Goal: Task Accomplishment & Management: Use online tool/utility

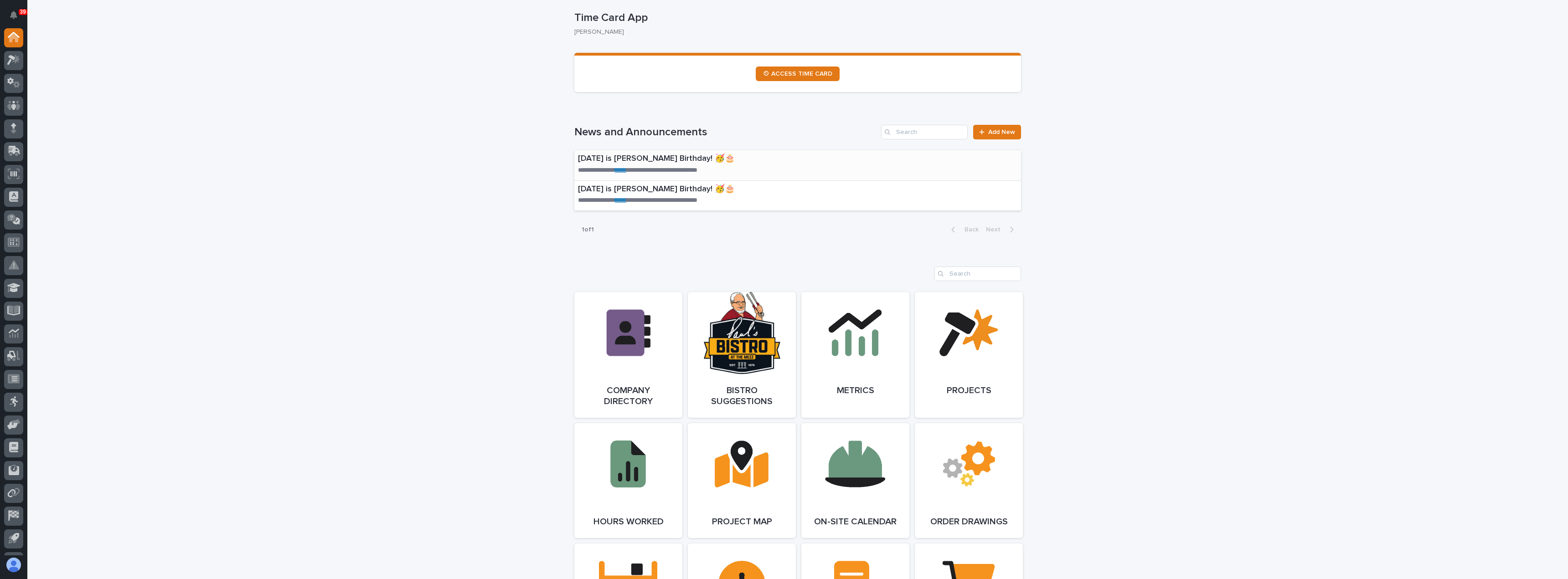
scroll to position [547, 0]
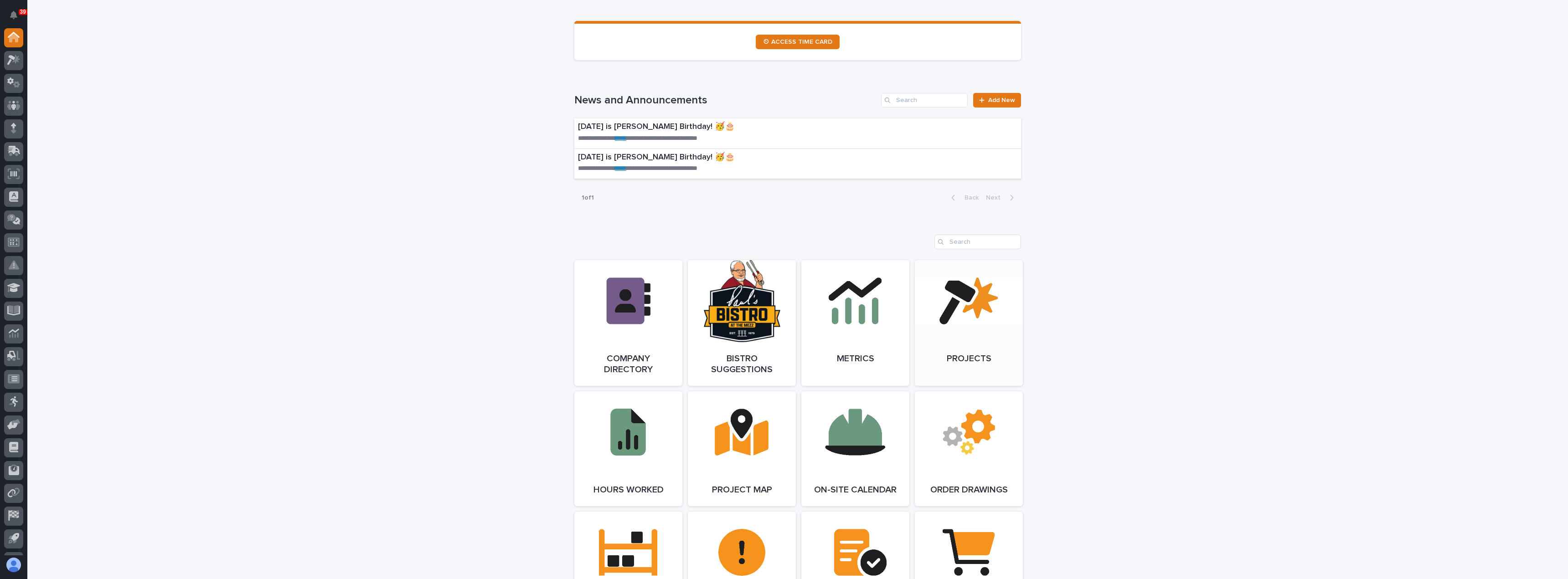
click at [934, 361] on link "Open Link" at bounding box center [968, 323] width 108 height 126
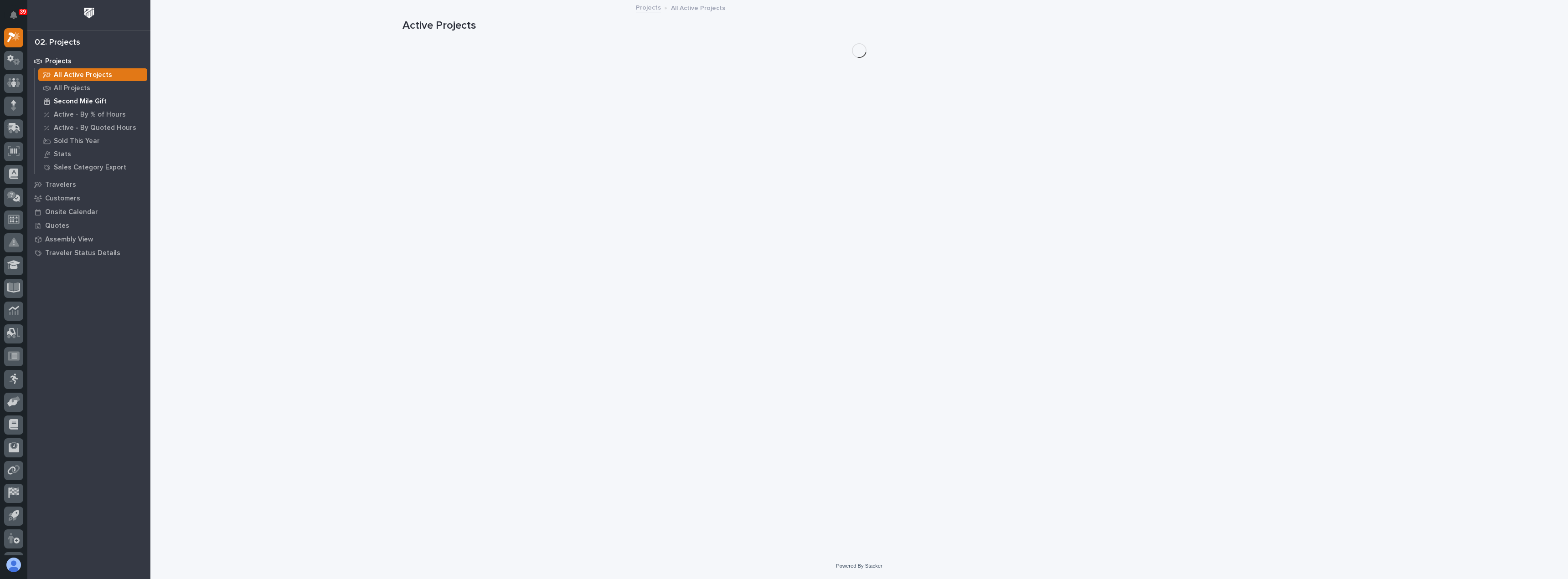
click at [82, 100] on p "Second Mile Gift" at bounding box center [80, 101] width 53 height 8
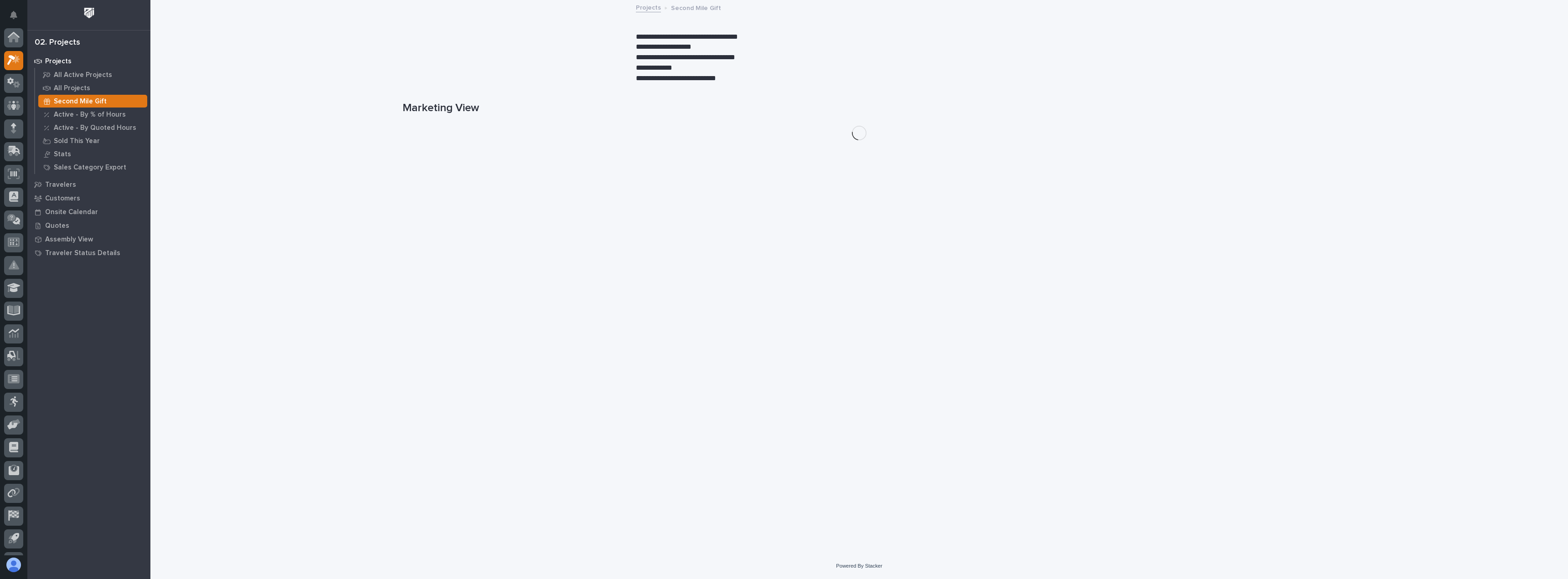
scroll to position [23, 0]
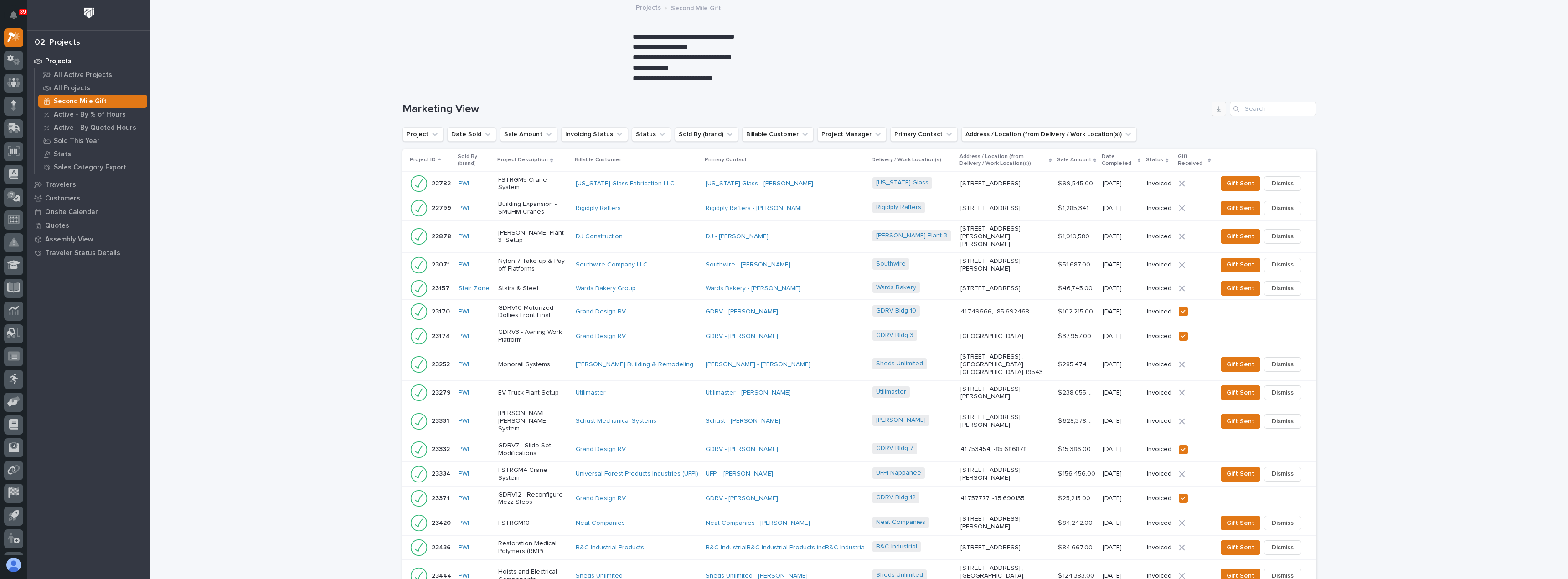
click at [1218, 110] on icon "button" at bounding box center [1219, 109] width 7 height 7
click at [1205, 161] on p "Gift Received" at bounding box center [1192, 160] width 28 height 17
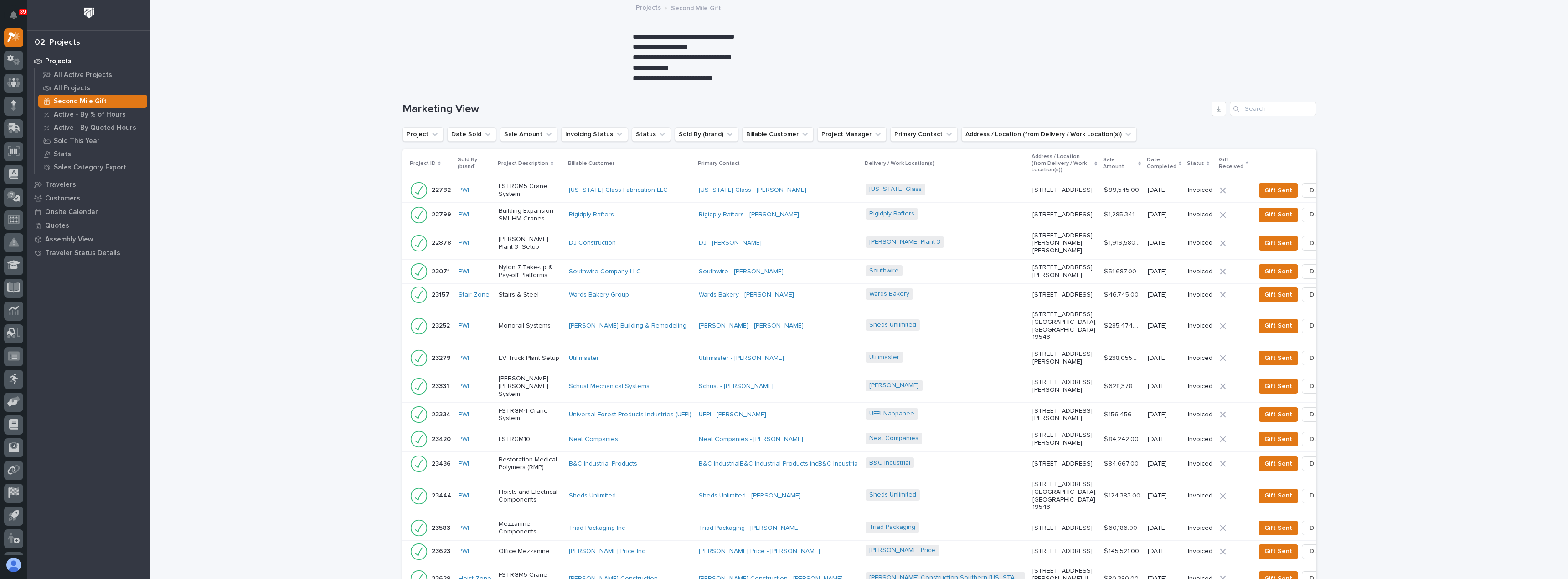
click at [1178, 161] on icon at bounding box center [1180, 163] width 2 height 4
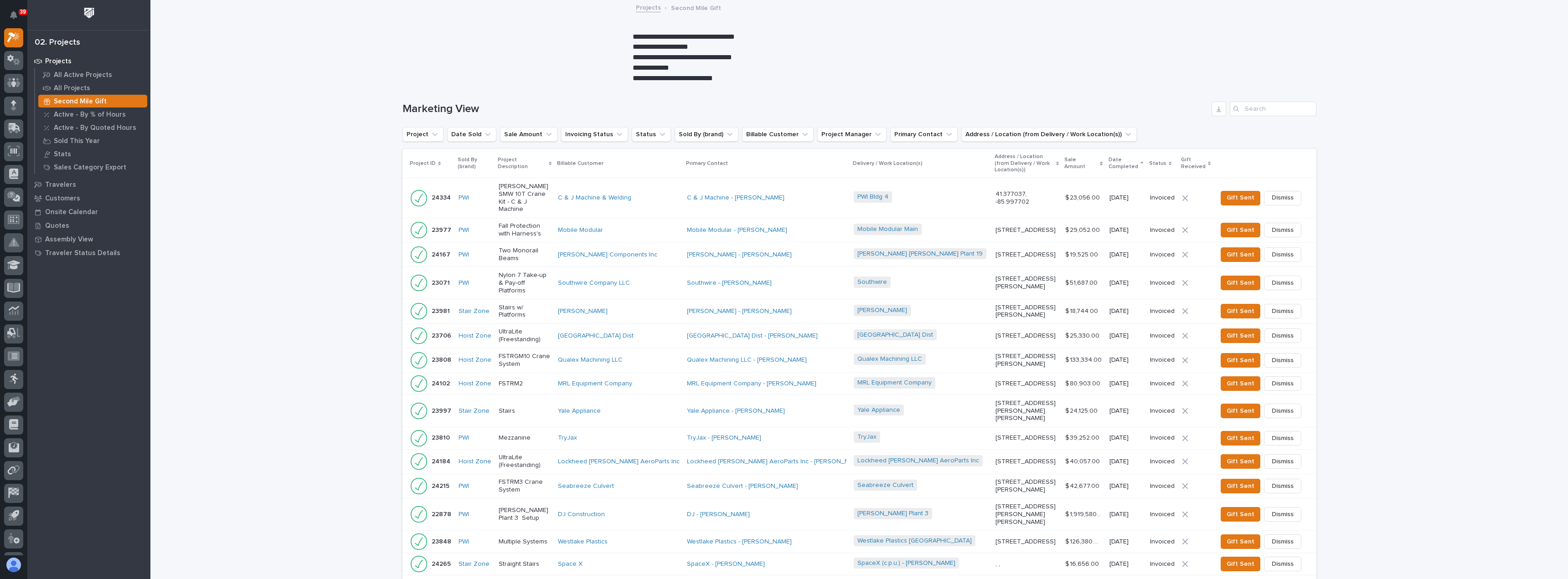
click at [1141, 161] on icon at bounding box center [1142, 163] width 2 height 4
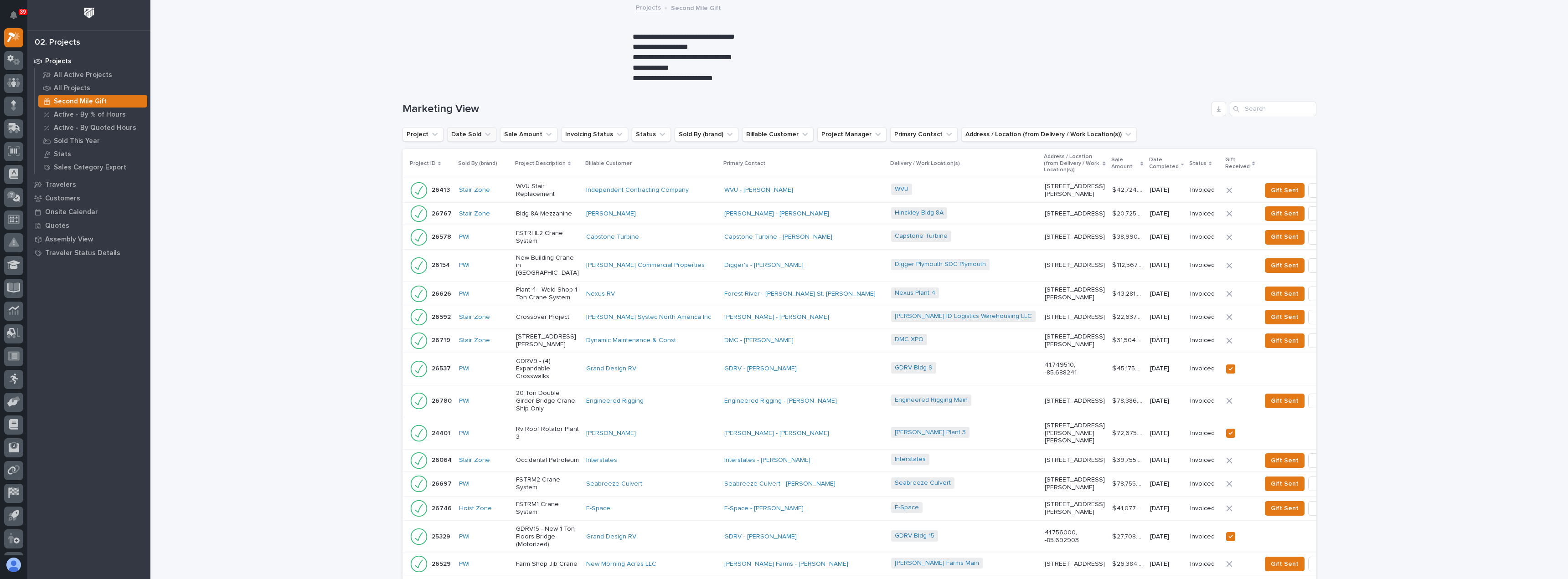
click at [471, 131] on button "Date Sold" at bounding box center [472, 134] width 49 height 15
click at [485, 156] on div "is before" at bounding box center [501, 156] width 100 height 10
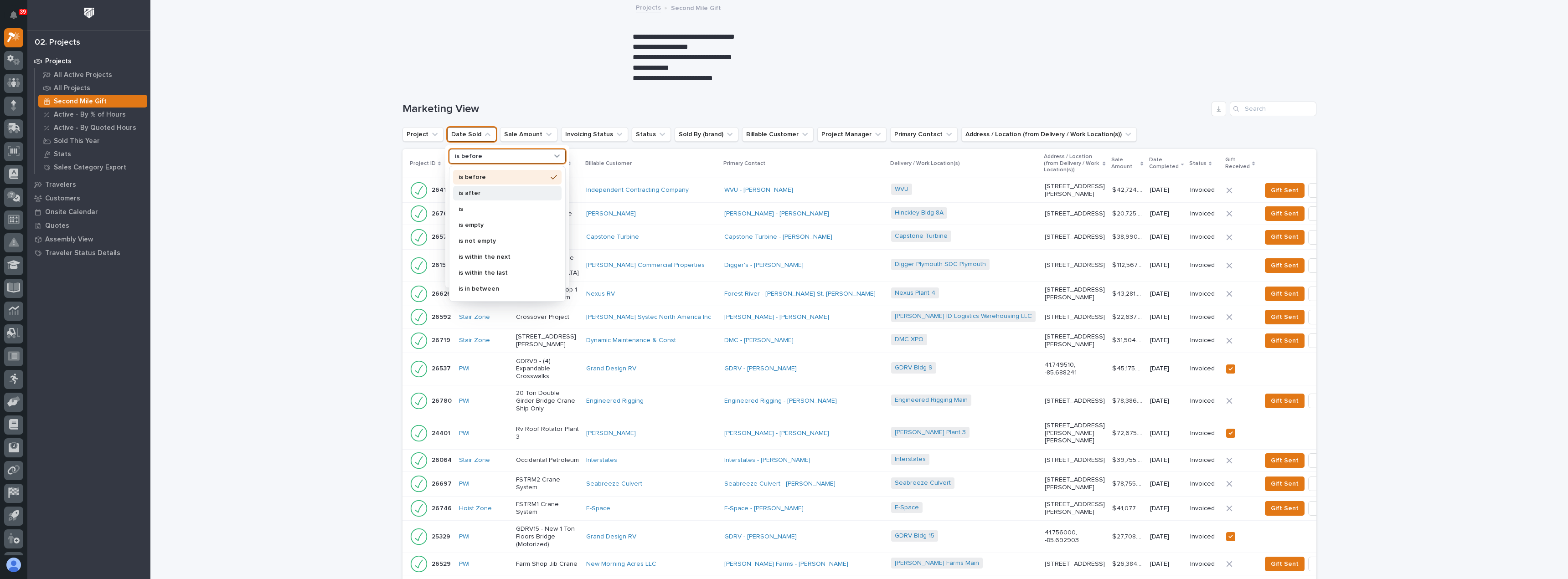
click at [482, 192] on p "is after" at bounding box center [502, 193] width 88 height 6
click at [479, 178] on input "Search" at bounding box center [507, 175] width 116 height 15
click at [480, 194] on p "specific date" at bounding box center [503, 193] width 97 height 6
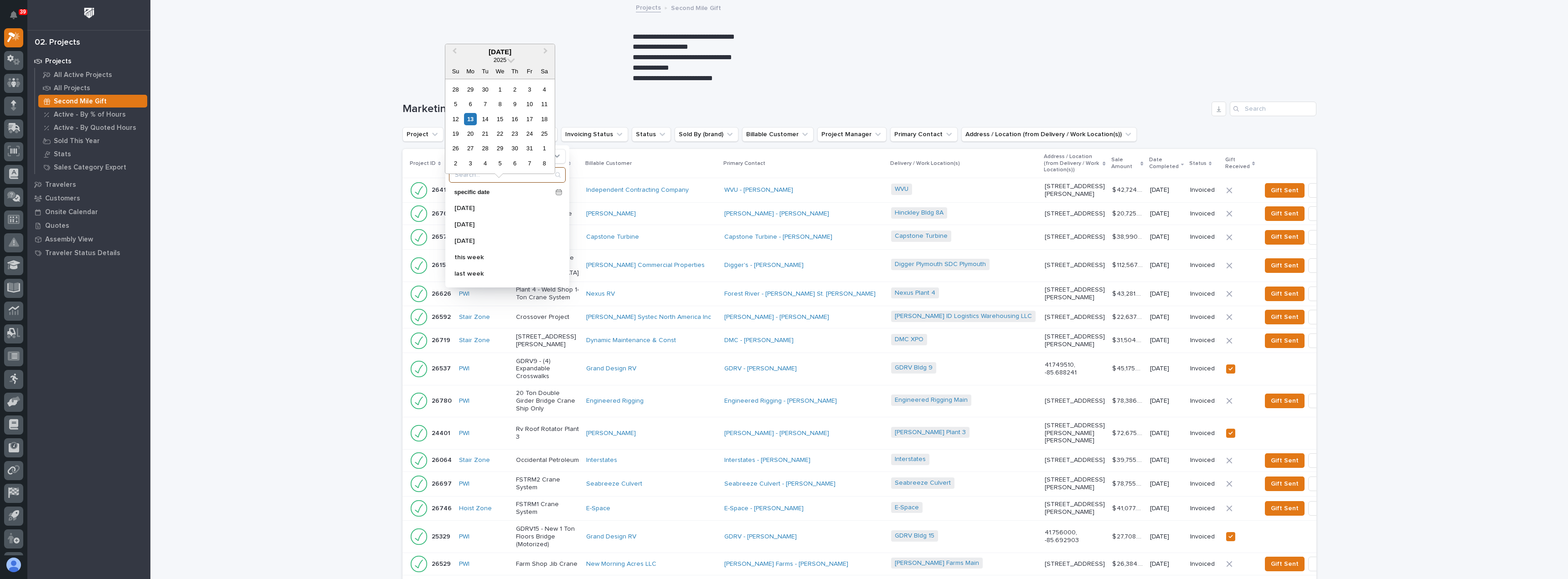
click at [478, 182] on input "Search" at bounding box center [507, 175] width 116 height 15
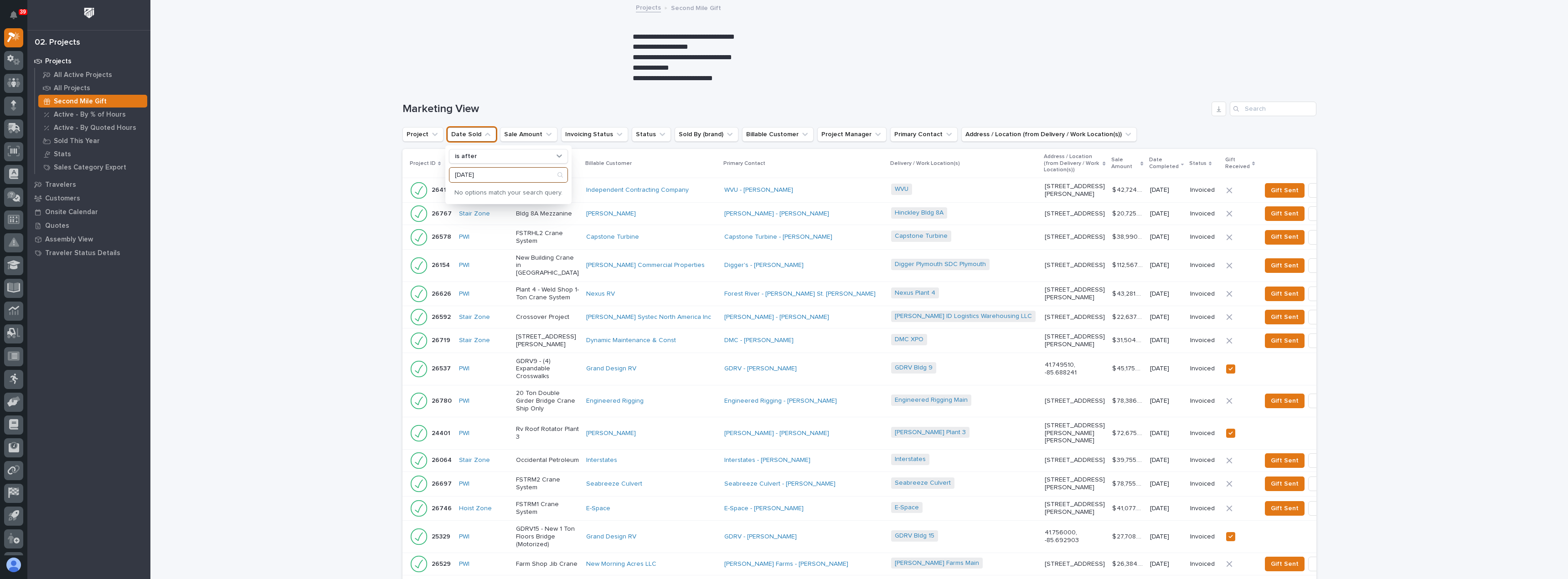
click at [451, 173] on input "[DATE]" at bounding box center [508, 175] width 118 height 15
click at [458, 174] on input "[DATE]" at bounding box center [508, 175] width 118 height 15
click at [499, 195] on p "No options match your search query." at bounding box center [508, 193] width 119 height 15
click at [500, 178] on input "[DATE]" at bounding box center [508, 175] width 118 height 15
drag, startPoint x: 500, startPoint y: 178, endPoint x: 453, endPoint y: 178, distance: 47.0
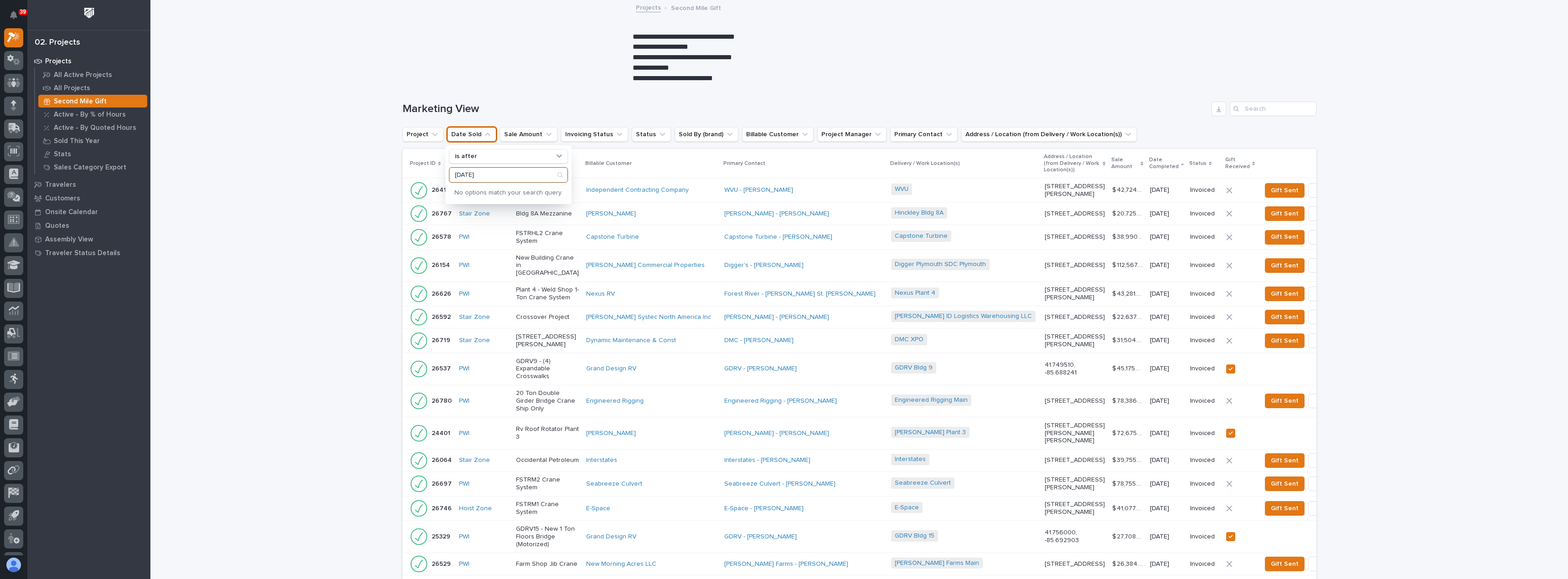
click at [453, 178] on input "[DATE]" at bounding box center [508, 175] width 118 height 15
type input "0"
click at [498, 157] on div "is after" at bounding box center [501, 156] width 100 height 10
click at [489, 193] on p "is after" at bounding box center [502, 193] width 88 height 6
click at [486, 175] on input "Search" at bounding box center [507, 175] width 116 height 15
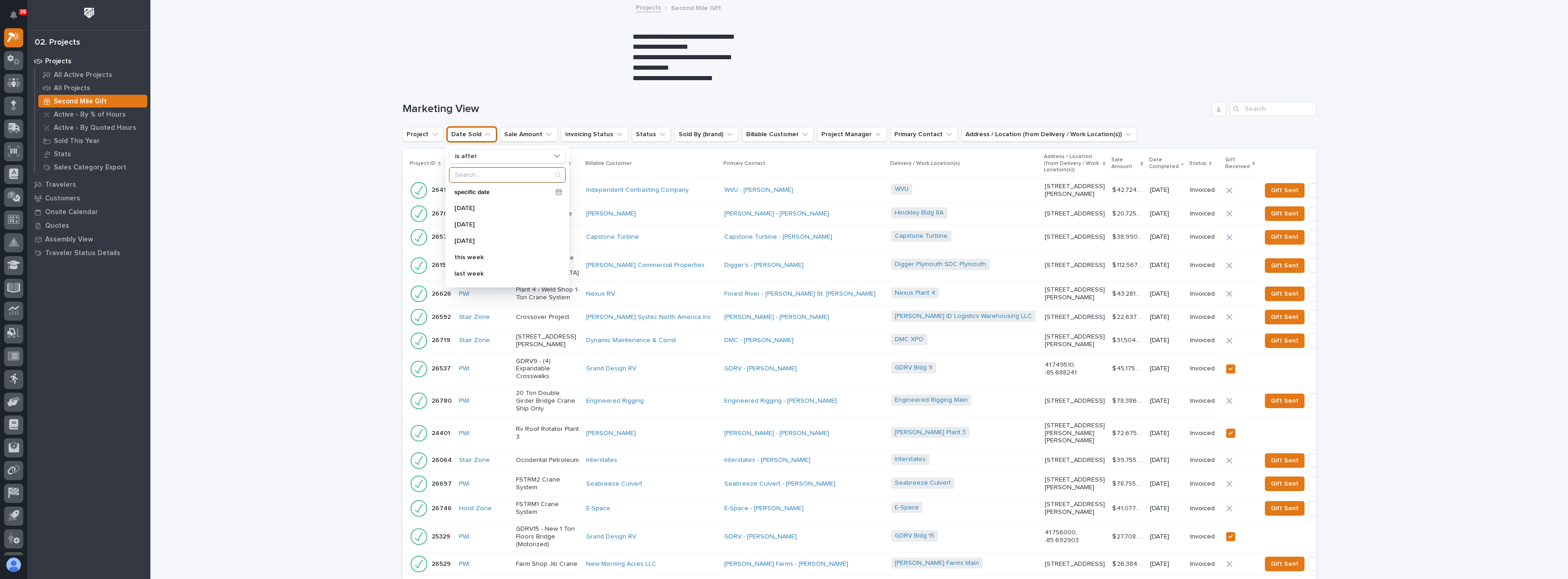
click at [482, 176] on input "Search" at bounding box center [507, 175] width 116 height 15
click at [483, 193] on p "specific date" at bounding box center [503, 193] width 97 height 6
click at [455, 50] on span "Previous Month" at bounding box center [455, 52] width 0 height 12
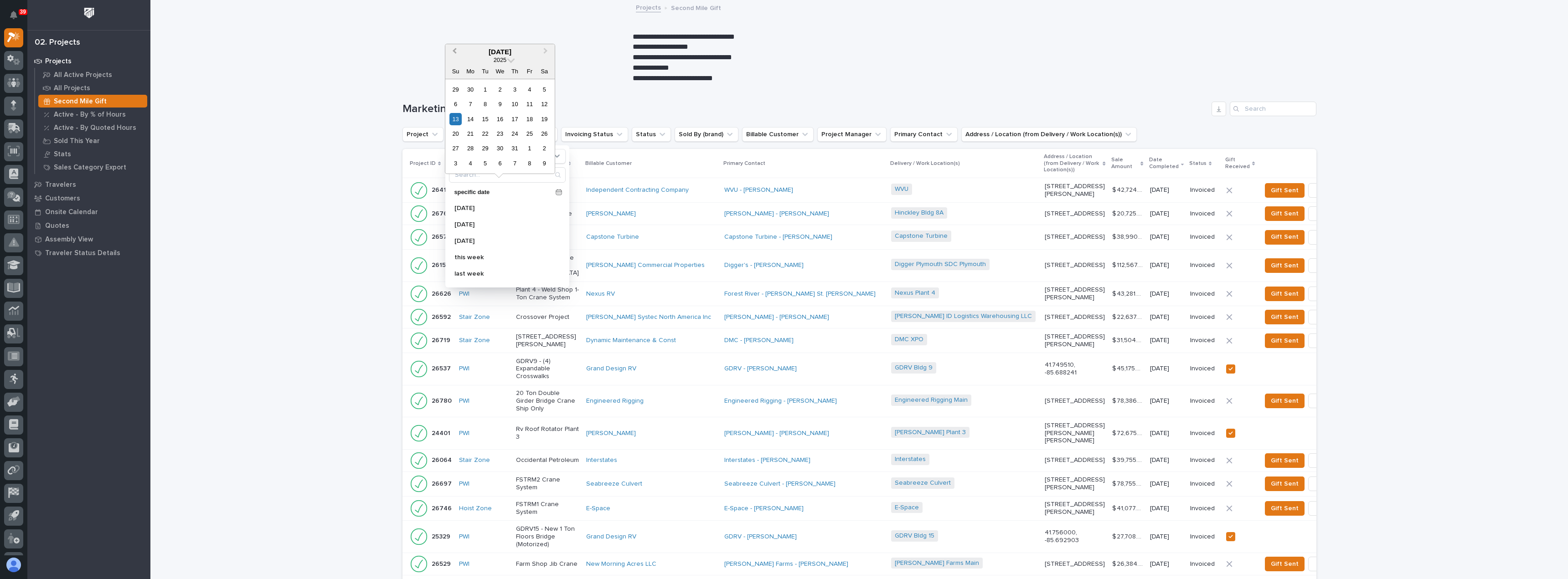
click at [455, 50] on span "Previous Month" at bounding box center [455, 52] width 0 height 12
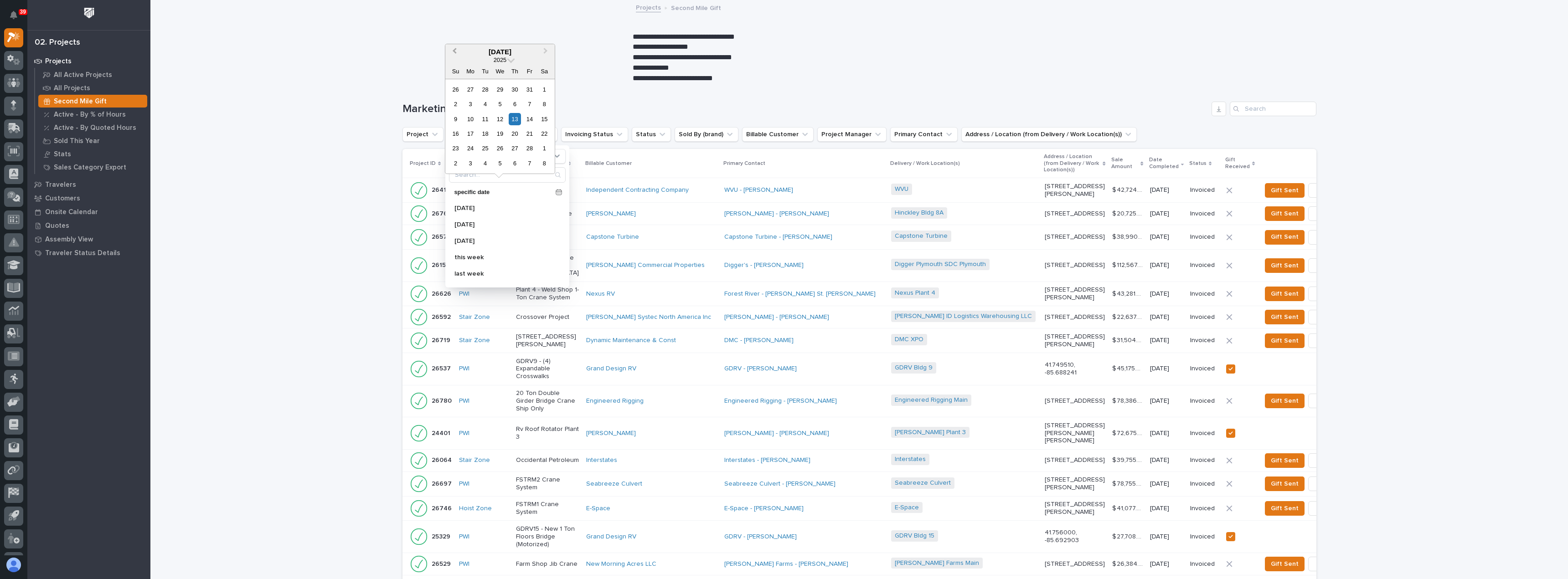
click at [455, 50] on span "Previous Month" at bounding box center [455, 52] width 0 height 12
click at [500, 89] on div "1" at bounding box center [500, 89] width 12 height 12
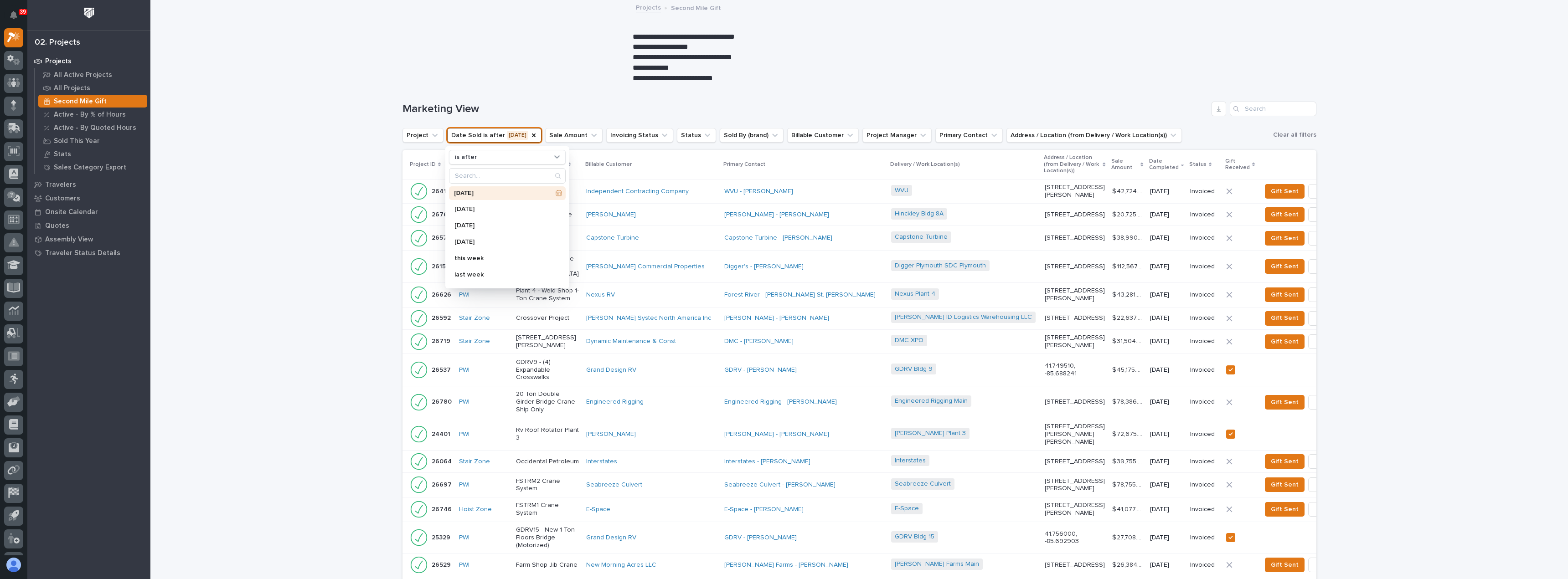
click at [330, 230] on div "Loading... Saving… Loading... Saving… Marketing View Project Date Sold is after…" at bounding box center [859, 428] width 1418 height 690
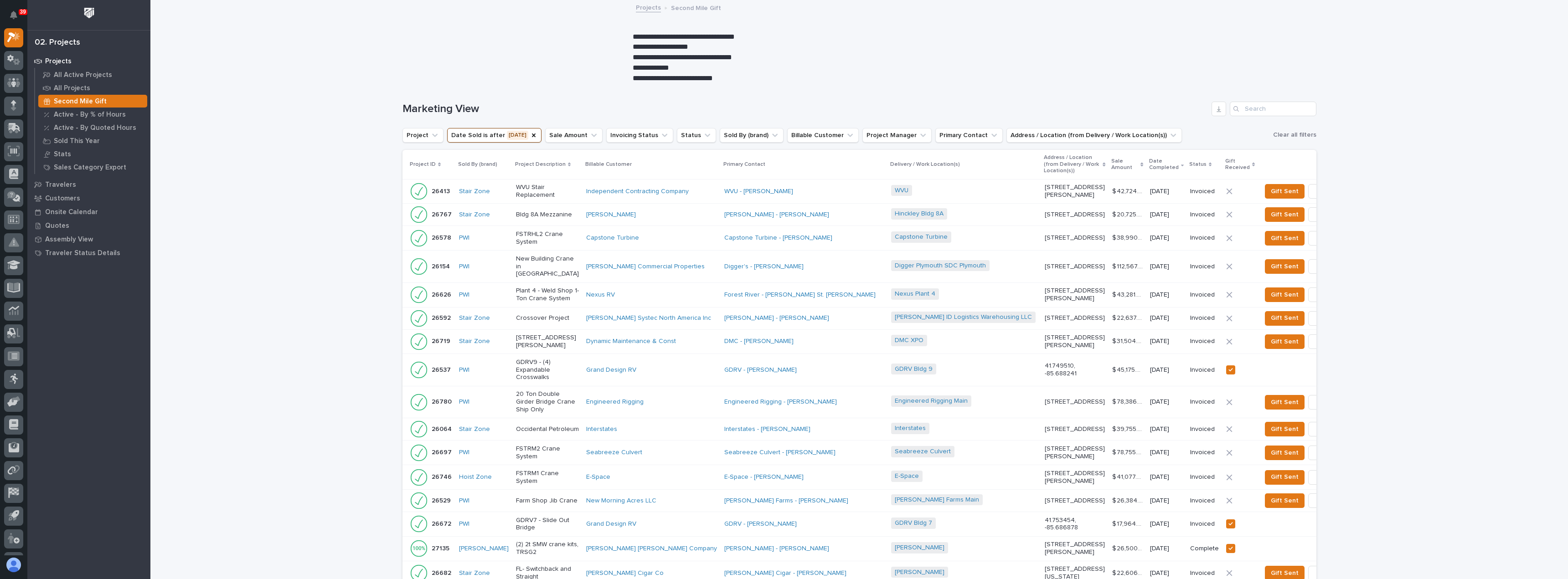
click at [1225, 162] on p "Gift Received" at bounding box center [1237, 165] width 24 height 17
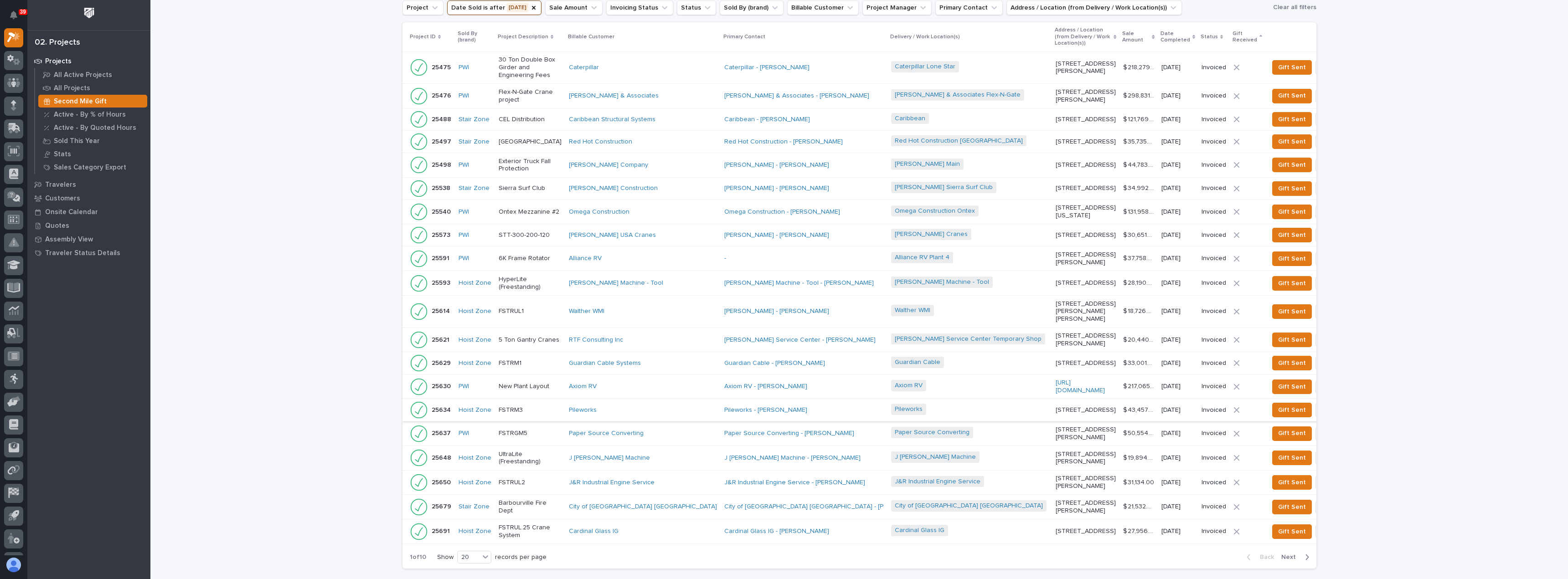
scroll to position [152, 0]
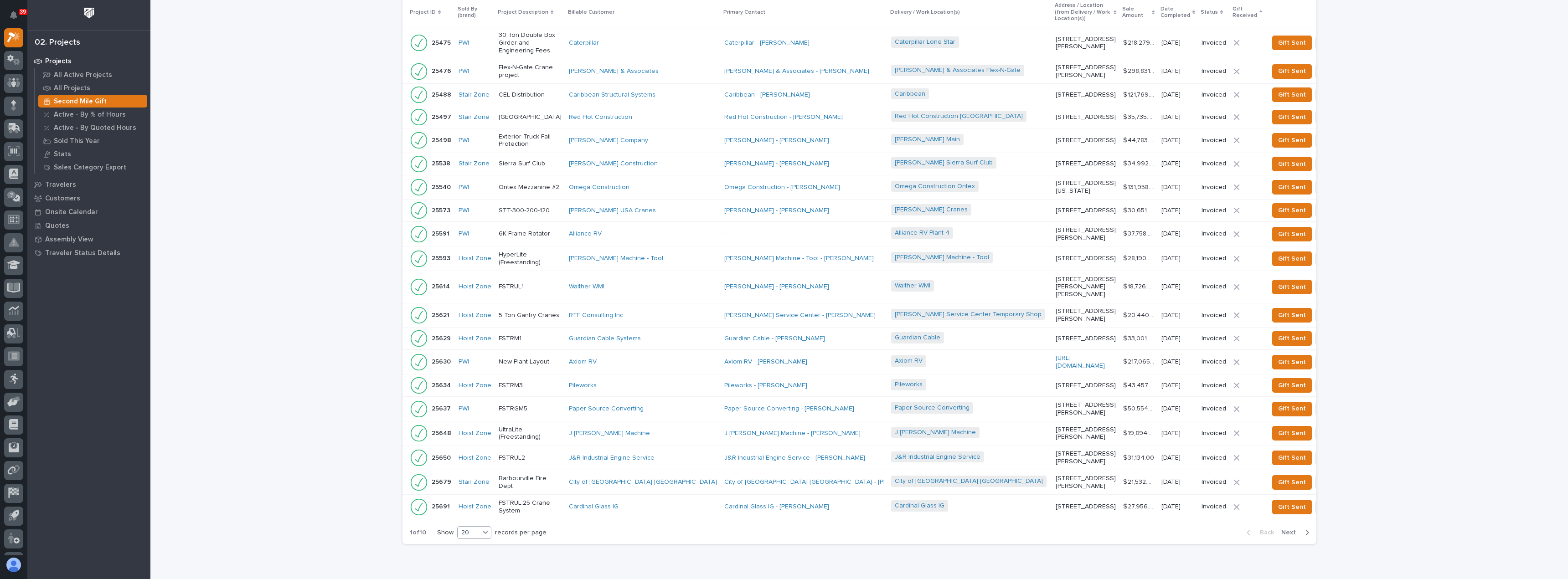
click at [481, 527] on icon at bounding box center [485, 532] width 9 height 9
click at [477, 521] on div "30" at bounding box center [471, 523] width 33 height 11
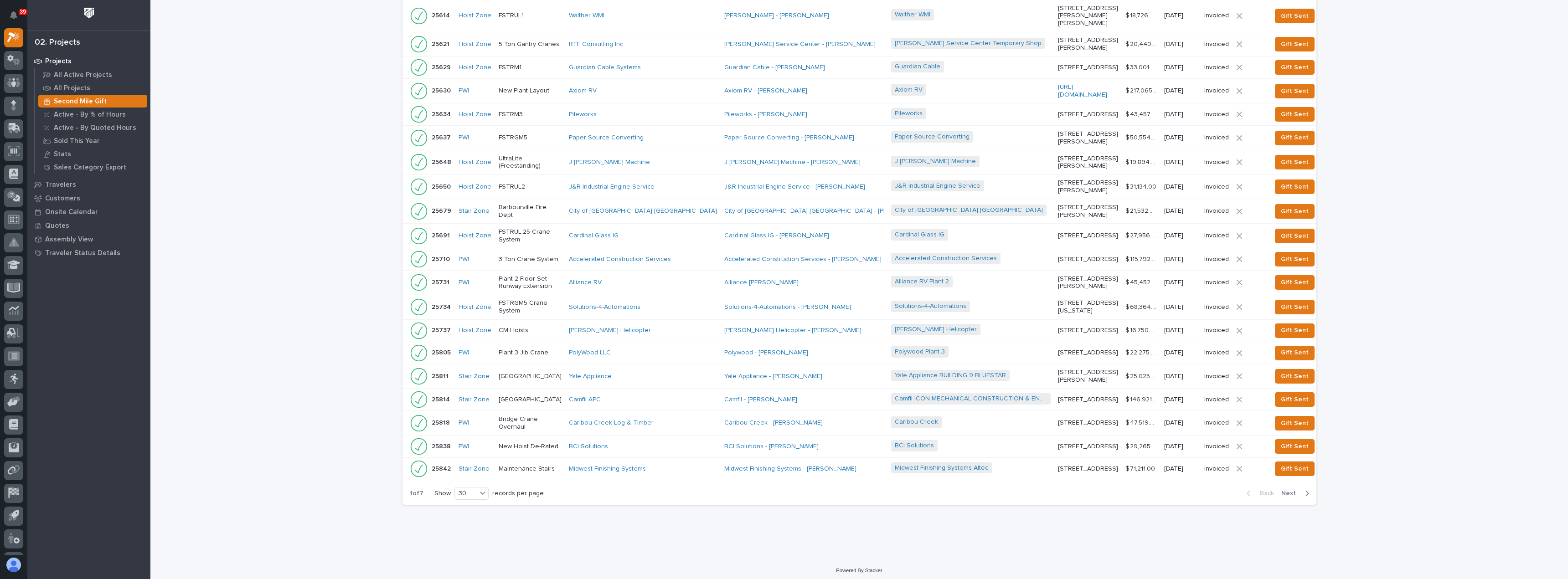
scroll to position [466, 0]
click at [1289, 491] on span "Next" at bounding box center [1291, 488] width 20 height 8
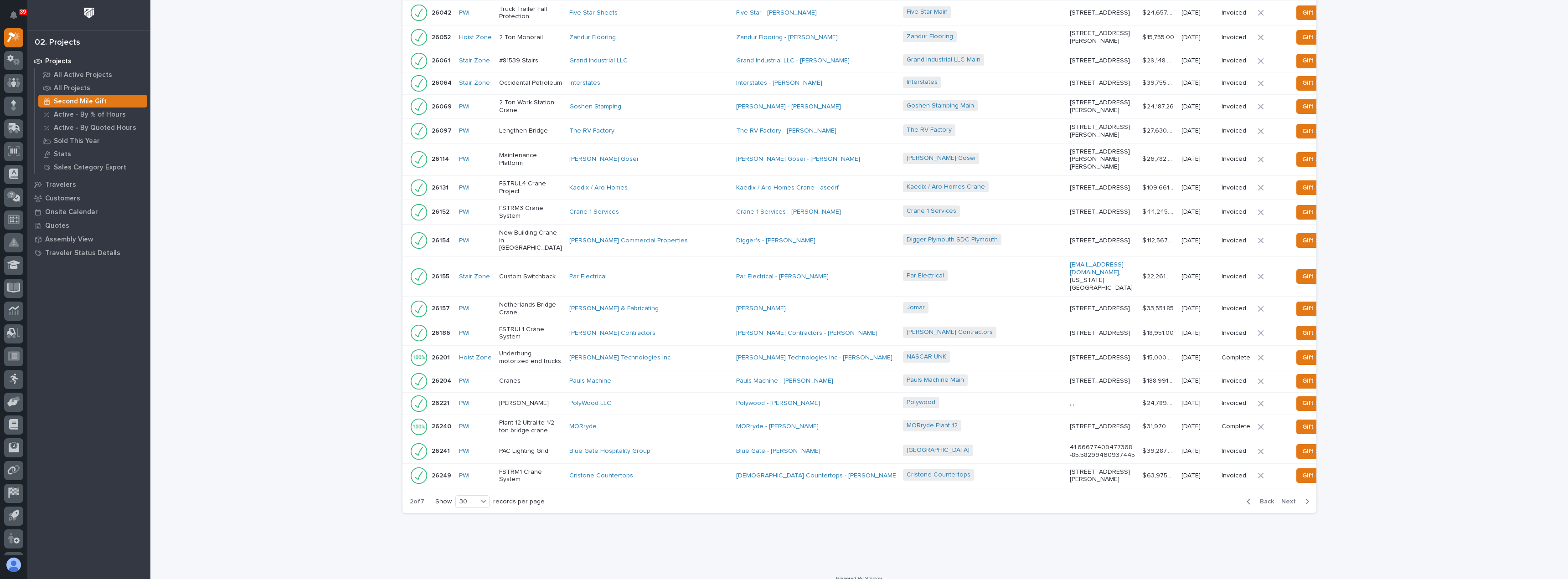
scroll to position [447, 0]
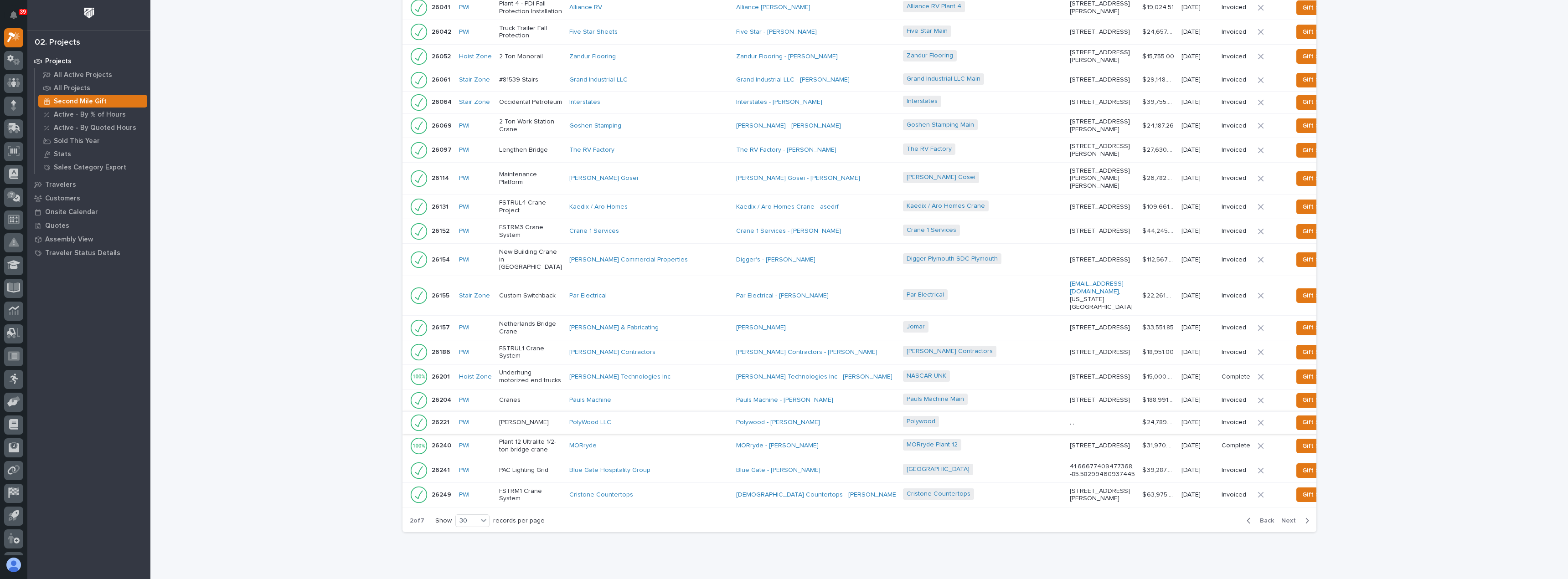
click at [1348, 417] on span "Dismiss" at bounding box center [1359, 422] width 22 height 11
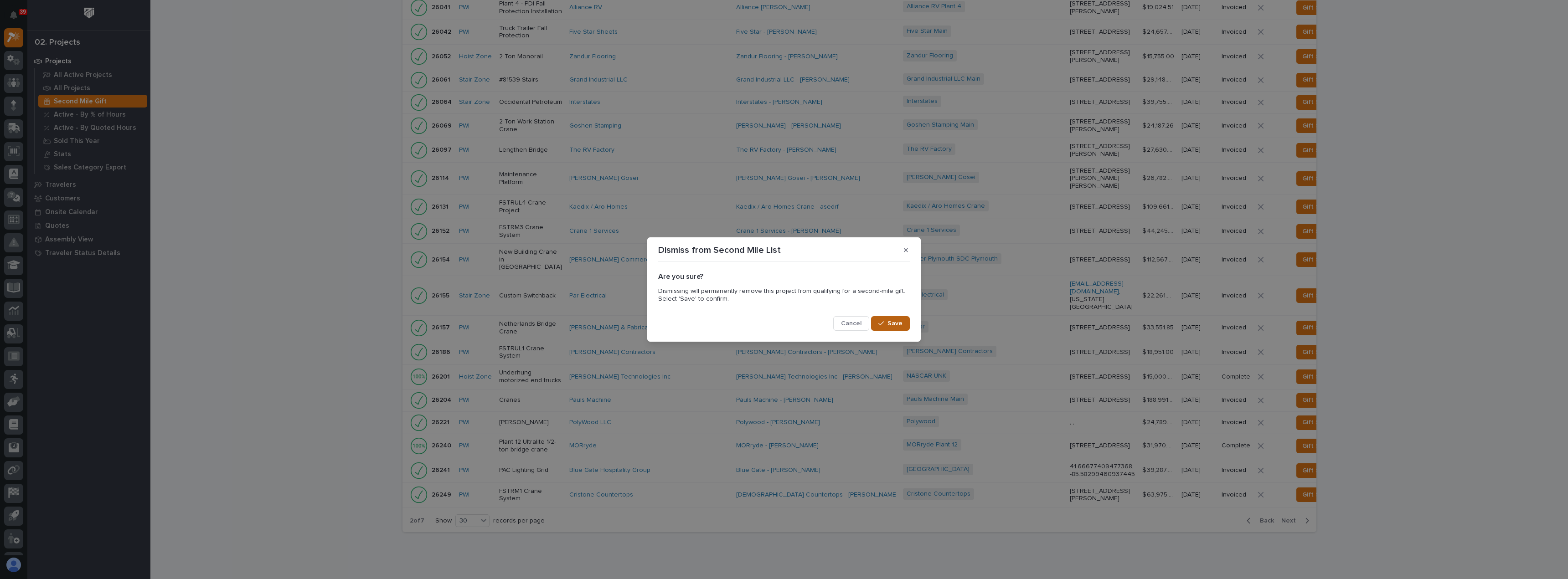
click at [897, 323] on span "Save" at bounding box center [895, 323] width 15 height 8
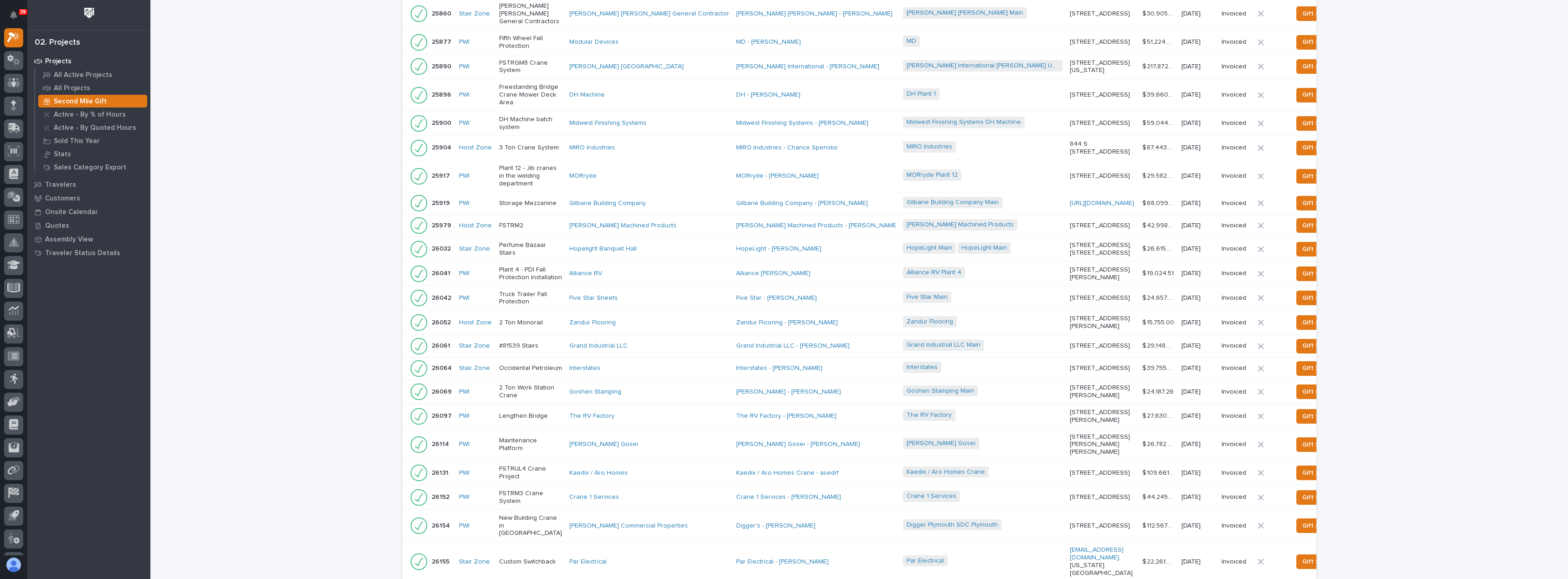
scroll to position [425, 0]
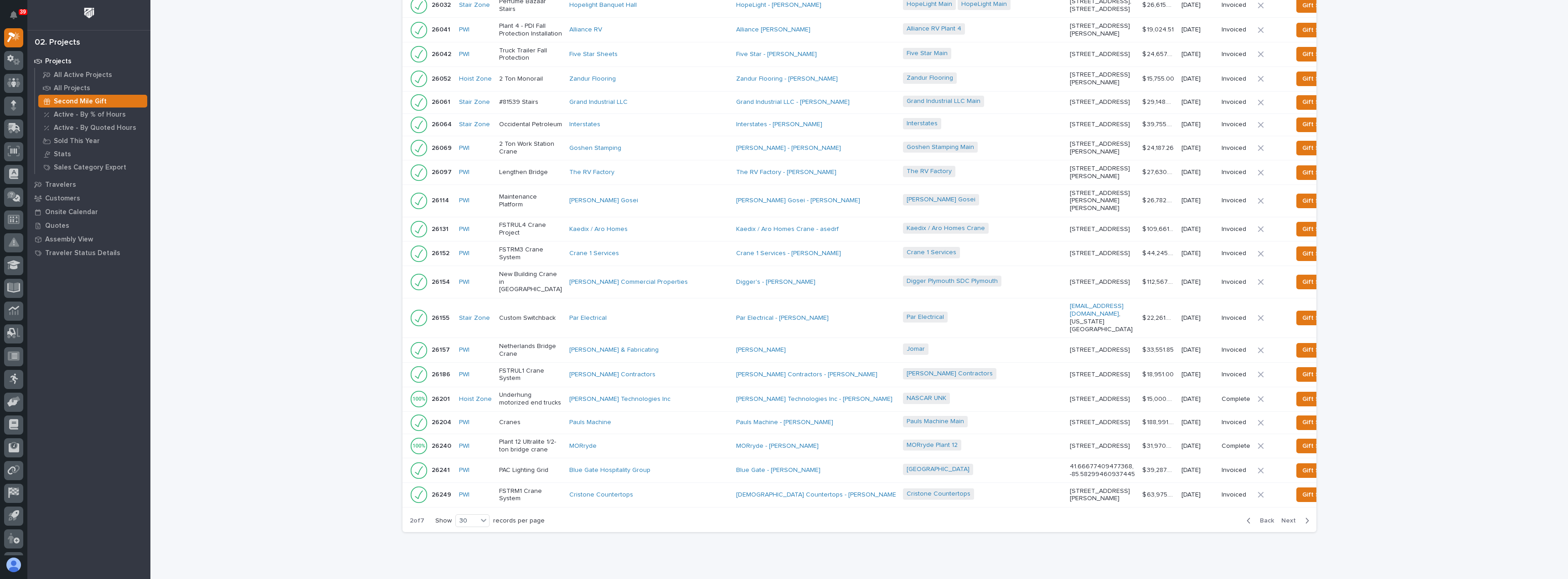
click at [1291, 516] on span "Next" at bounding box center [1291, 520] width 20 height 8
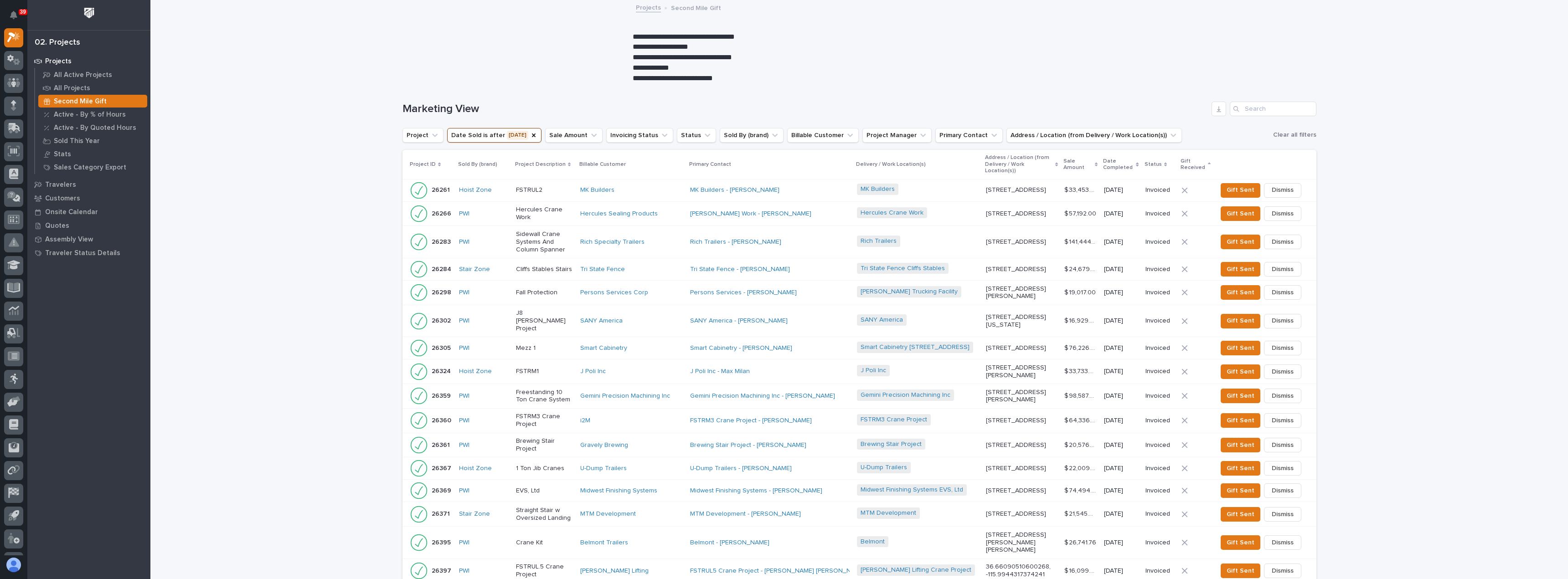
scroll to position [451, 0]
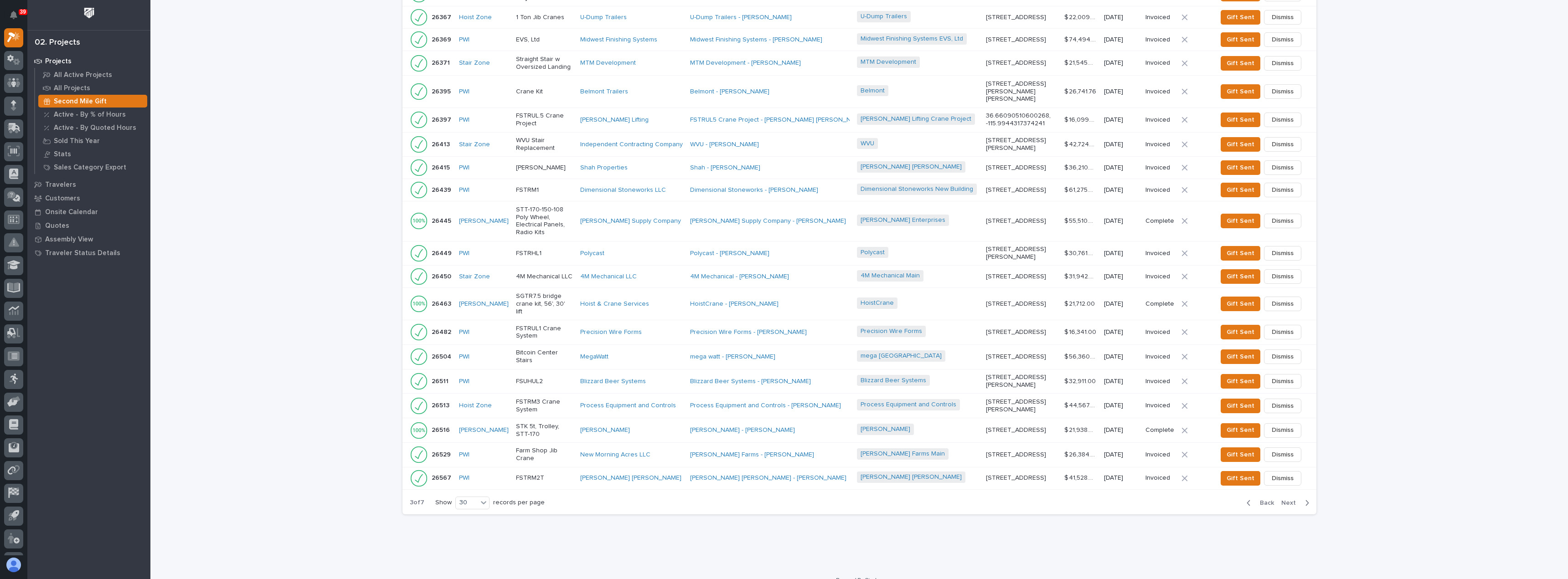
click at [1287, 499] on span "Next" at bounding box center [1291, 502] width 20 height 8
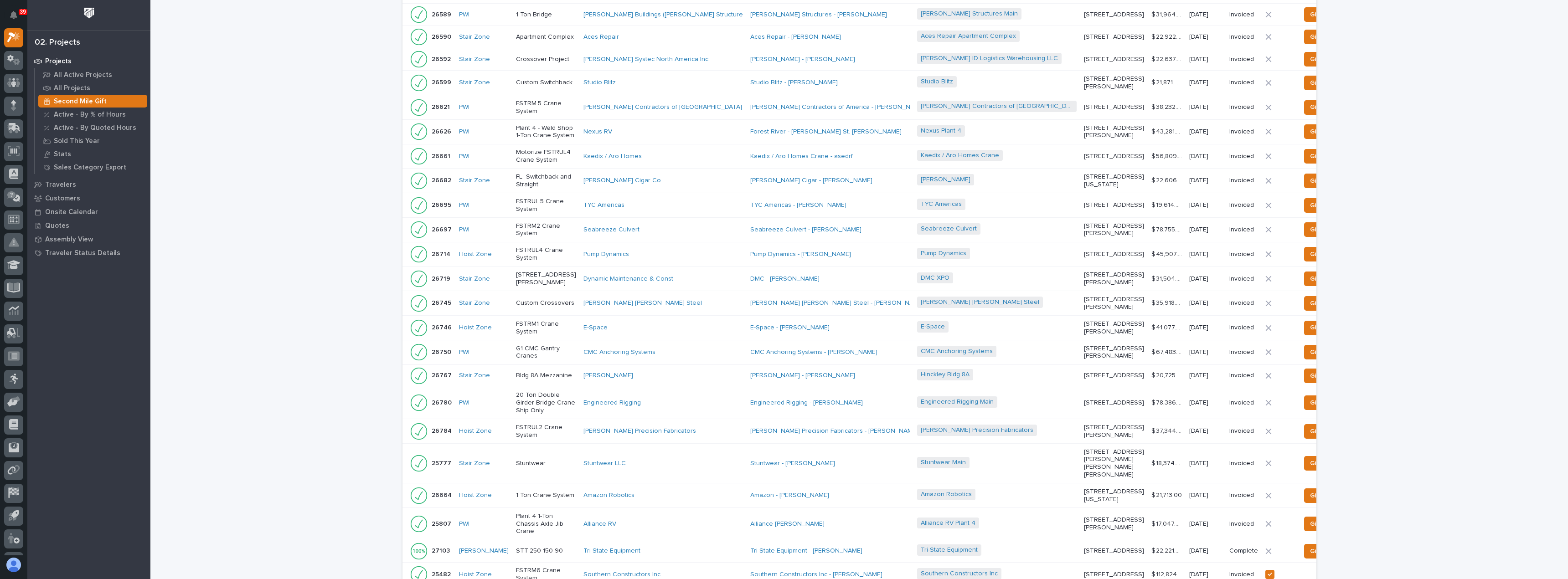
scroll to position [428, 0]
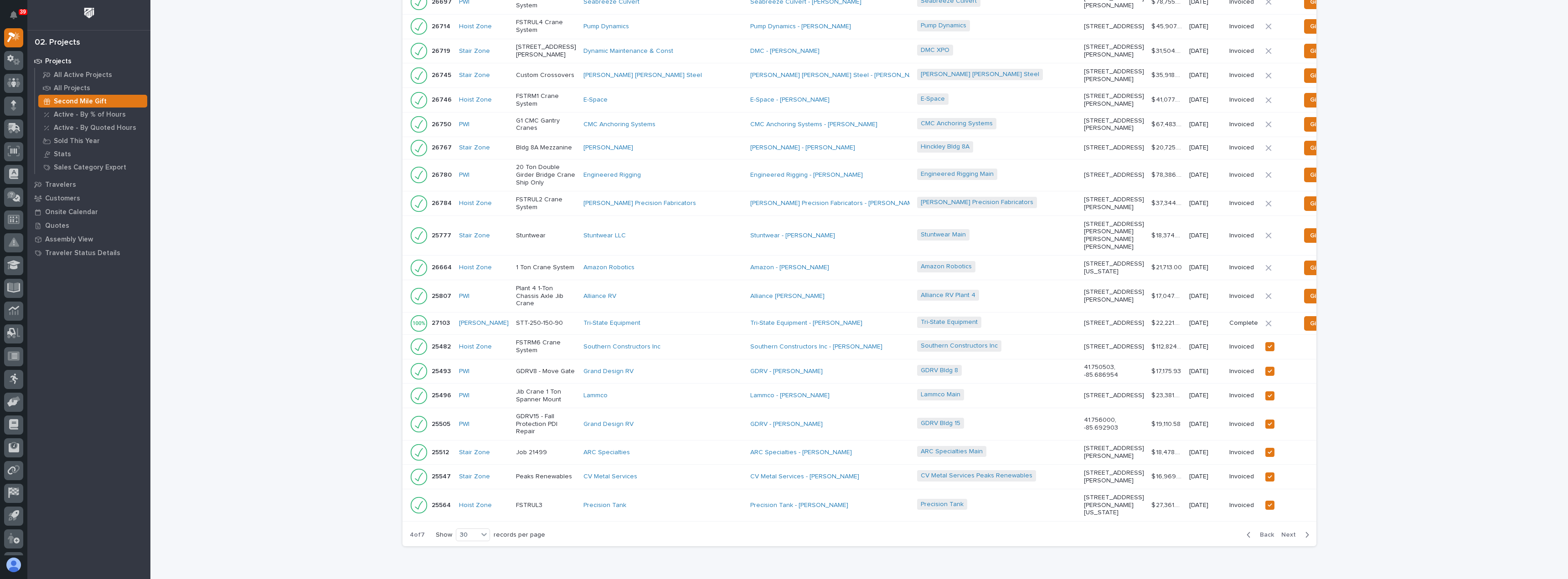
click at [1267, 530] on span "Back" at bounding box center [1264, 534] width 19 height 8
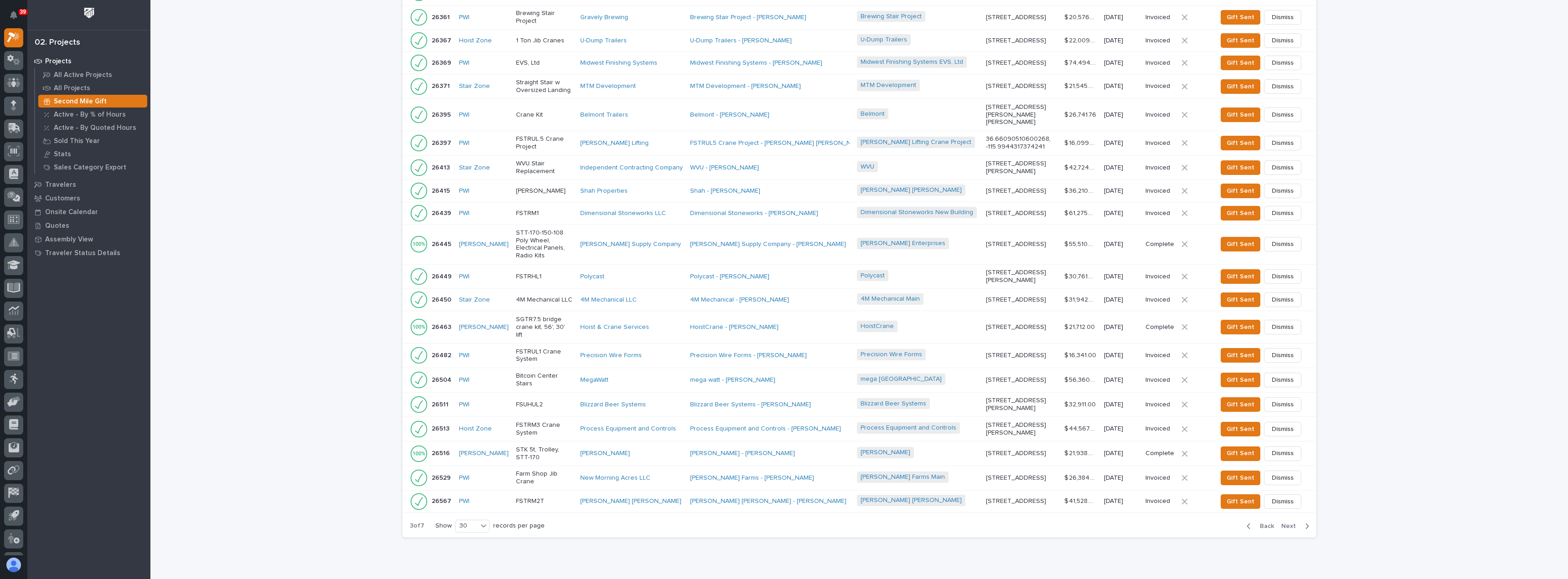
scroll to position [439, 0]
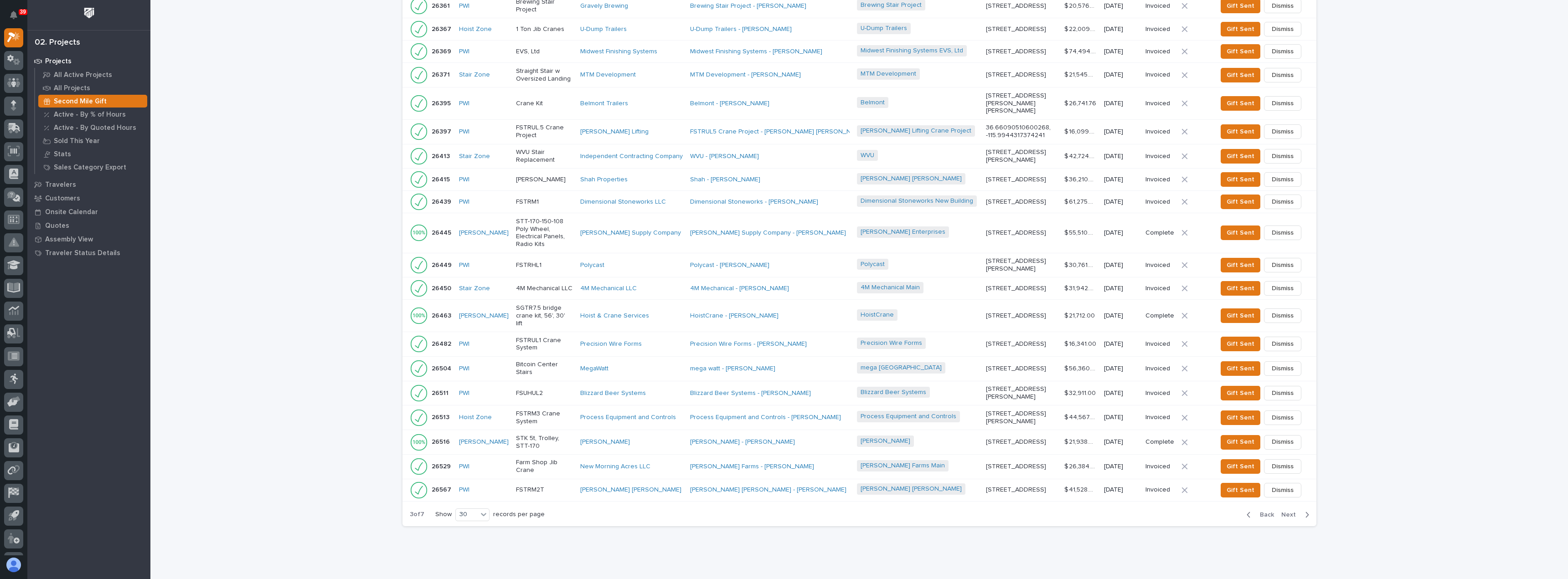
click at [1264, 510] on span "Back" at bounding box center [1264, 514] width 19 height 8
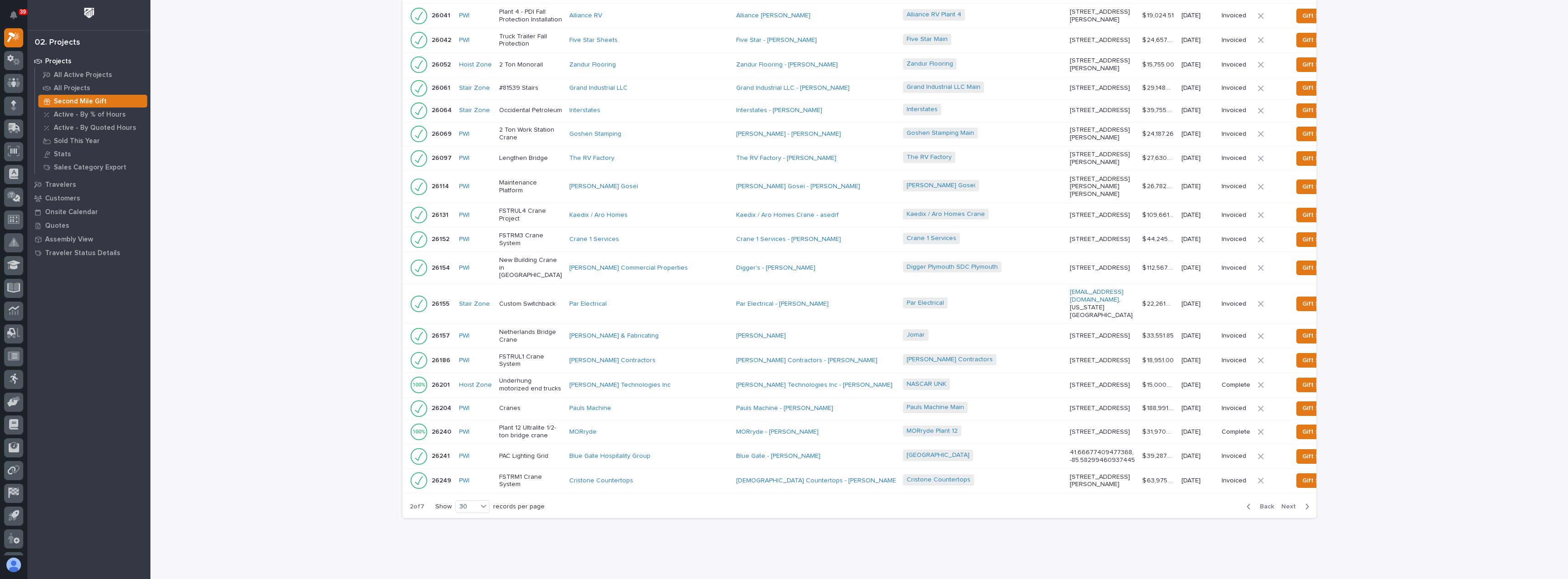
scroll to position [425, 0]
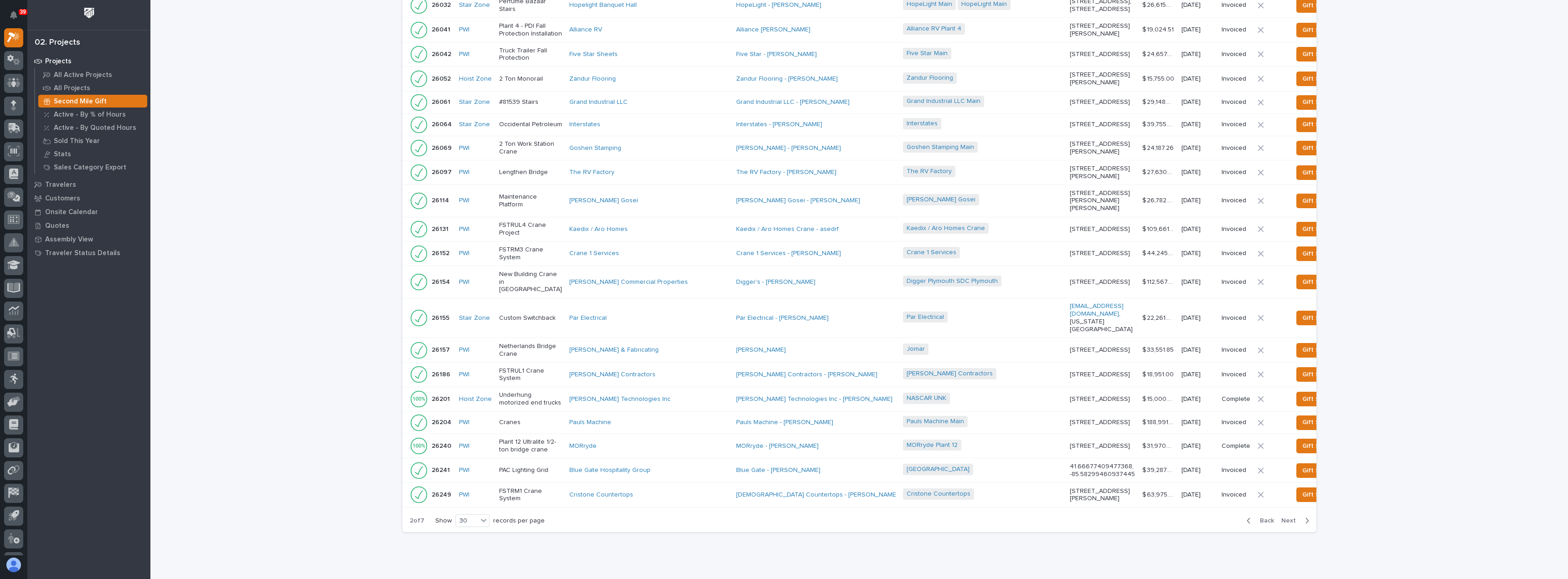
click at [1289, 516] on span "Next" at bounding box center [1291, 520] width 20 height 8
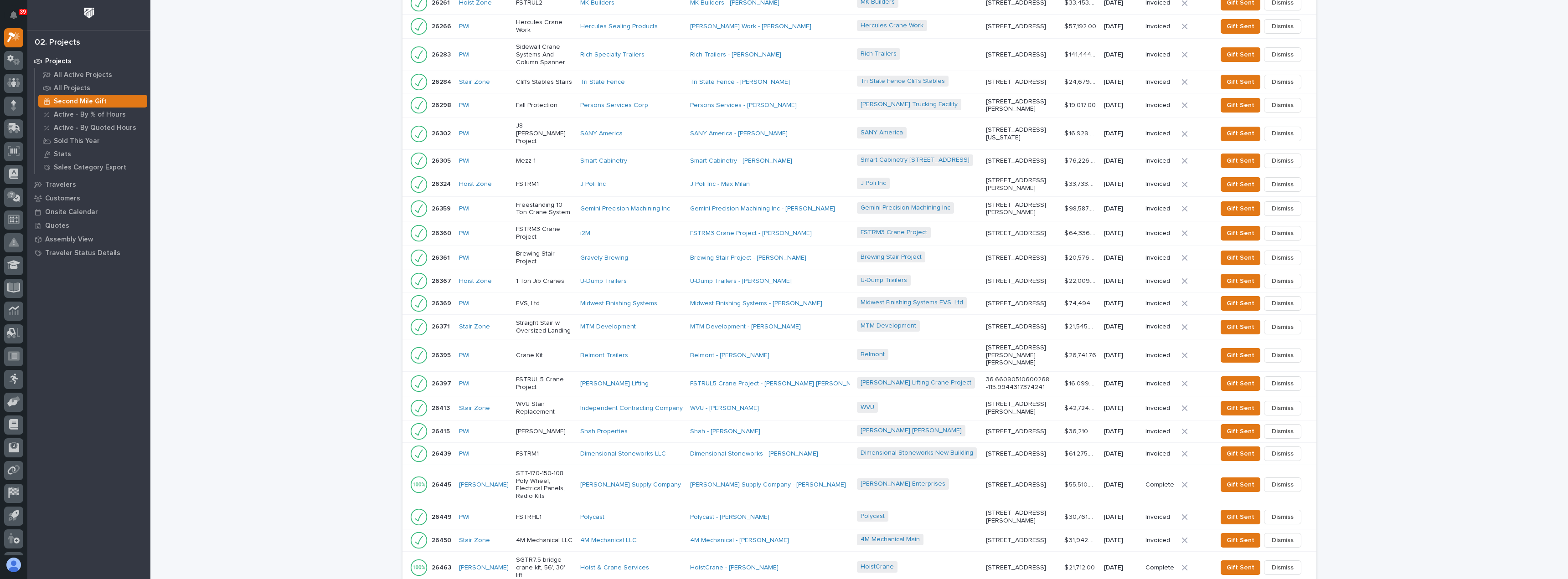
scroll to position [451, 0]
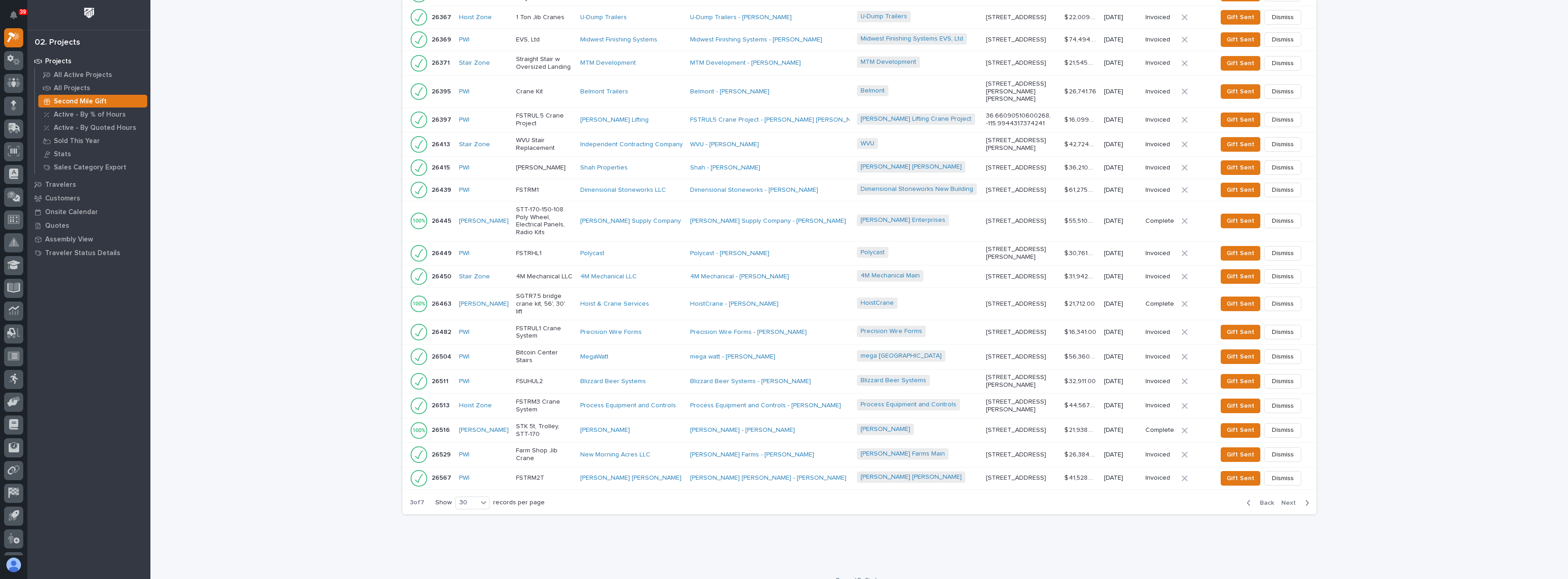
click at [1260, 499] on span "Back" at bounding box center [1264, 502] width 19 height 8
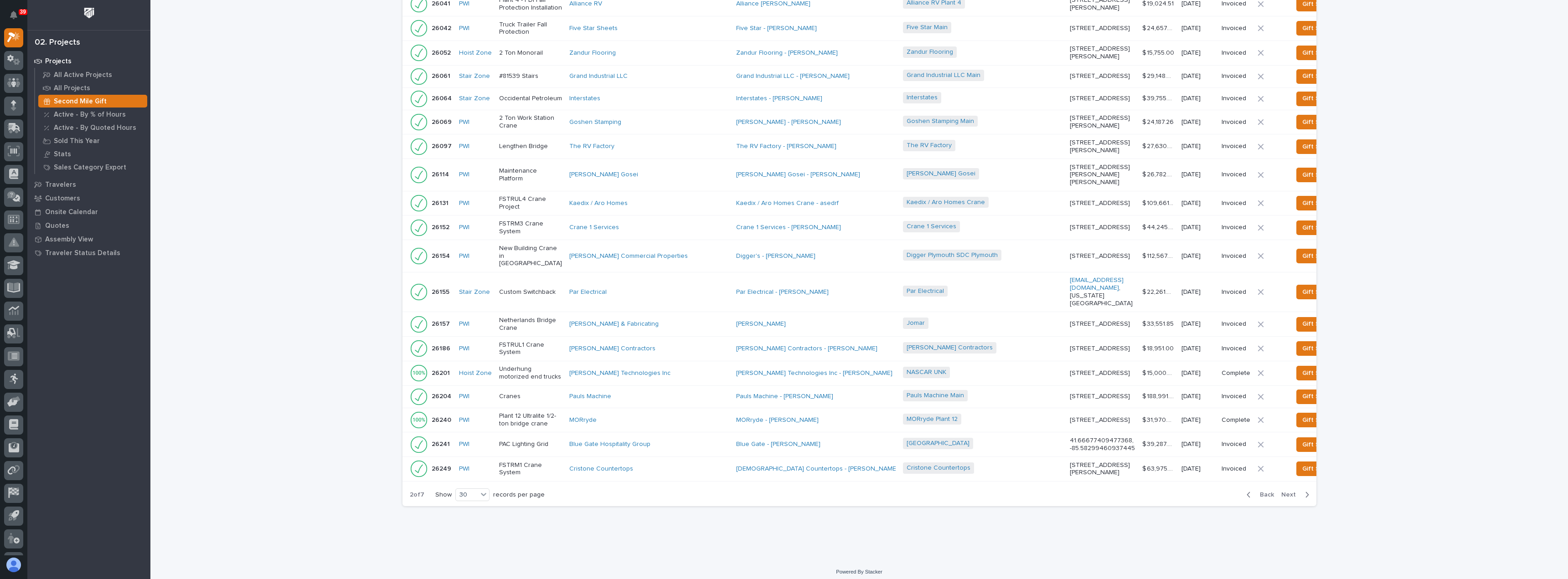
scroll to position [425, 0]
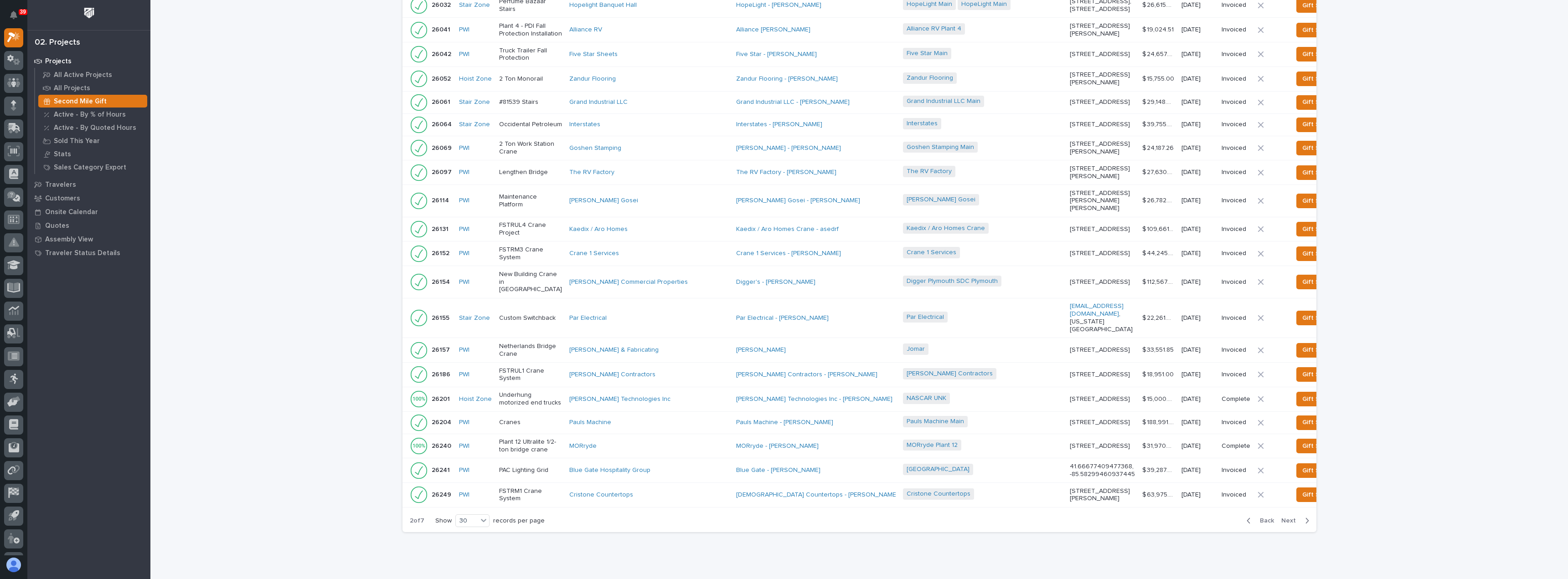
click at [1265, 516] on span "Back" at bounding box center [1264, 520] width 19 height 8
